Goal: Find specific page/section: Find specific page/section

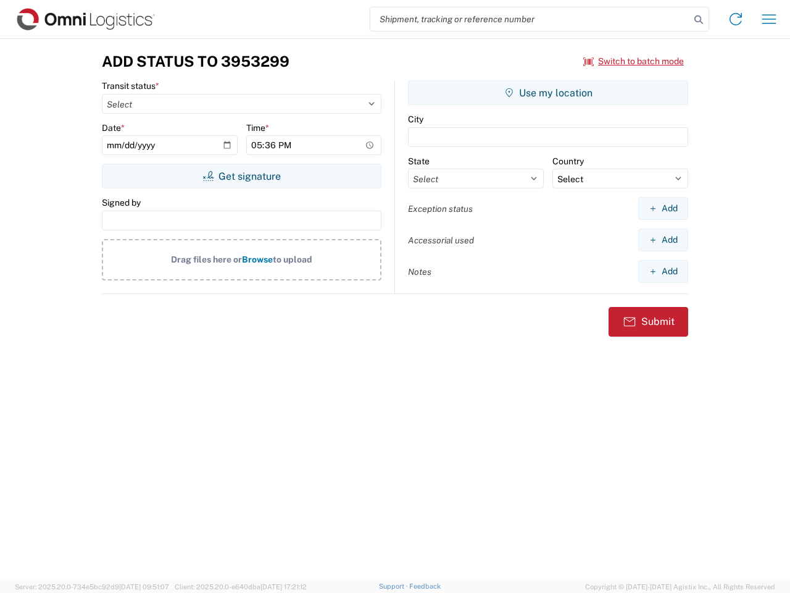
click at [530, 19] on input "search" at bounding box center [530, 18] width 320 height 23
click at [699, 20] on icon at bounding box center [698, 19] width 17 height 17
click at [736, 19] on icon at bounding box center [736, 19] width 20 height 20
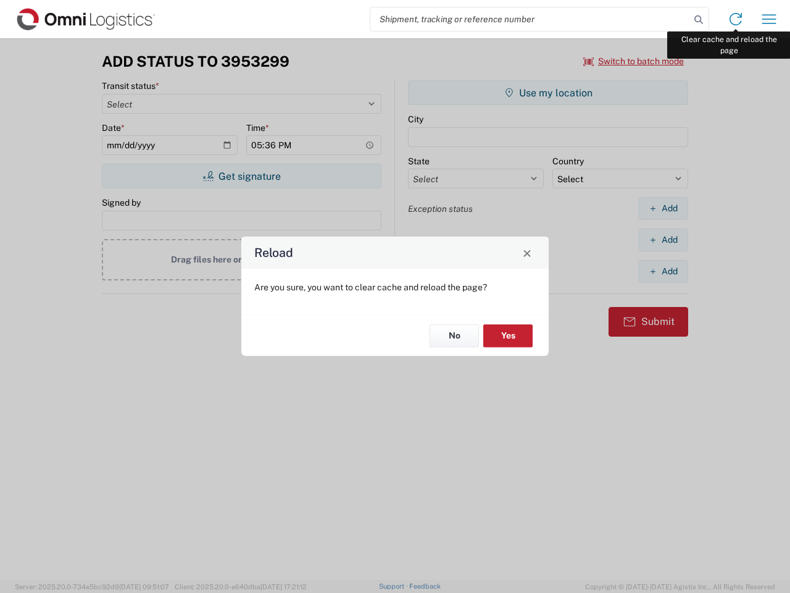
click at [769, 19] on div "Reload Are you sure, you want to clear cache and reload the page? No Yes" at bounding box center [395, 296] width 790 height 593
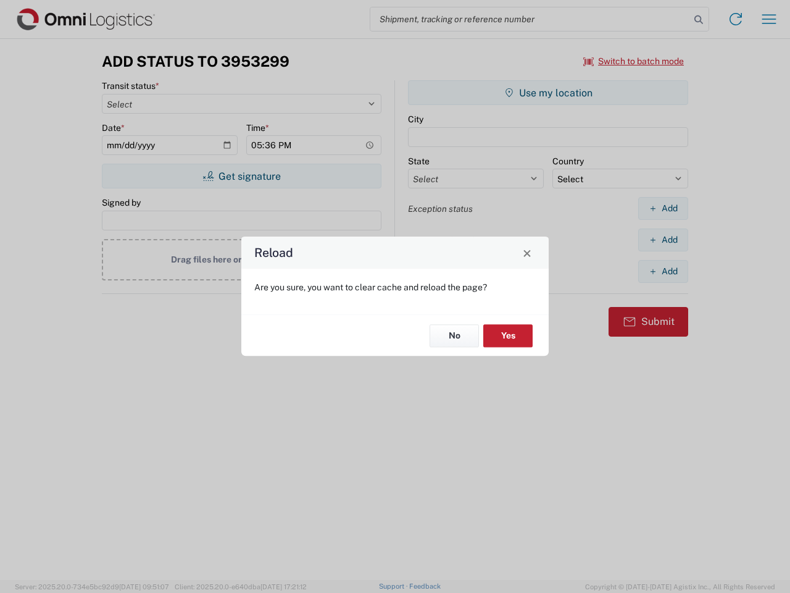
click at [634, 61] on div "Reload Are you sure, you want to clear cache and reload the page? No Yes" at bounding box center [395, 296] width 790 height 593
click at [241, 176] on div "Reload Are you sure, you want to clear cache and reload the page? No Yes" at bounding box center [395, 296] width 790 height 593
click at [548, 93] on div "Reload Are you sure, you want to clear cache and reload the page? No Yes" at bounding box center [395, 296] width 790 height 593
click at [663, 208] on div "Reload Are you sure, you want to clear cache and reload the page? No Yes" at bounding box center [395, 296] width 790 height 593
click at [663, 240] on div "Reload Are you sure, you want to clear cache and reload the page? No Yes" at bounding box center [395, 296] width 790 height 593
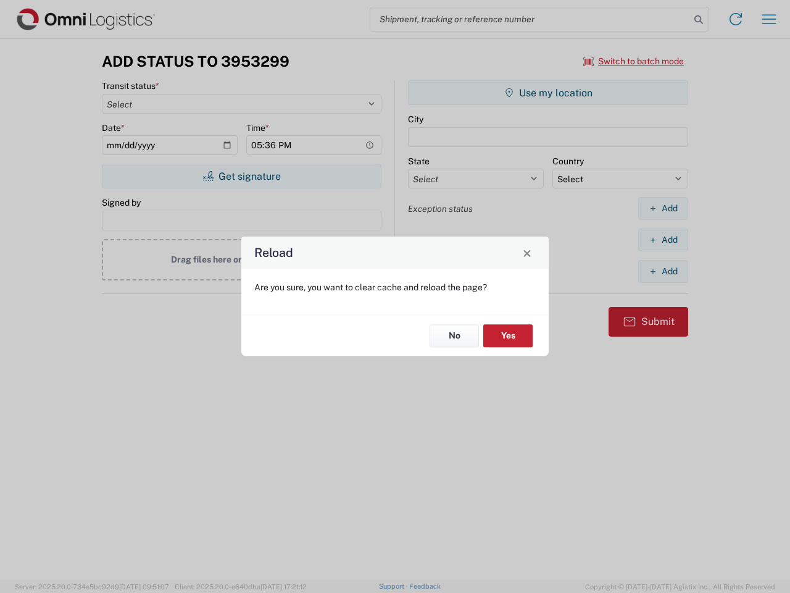
click at [663, 271] on div "Reload Are you sure, you want to clear cache and reload the page? No Yes" at bounding box center [395, 296] width 790 height 593
